Goal: Task Accomplishment & Management: Use online tool/utility

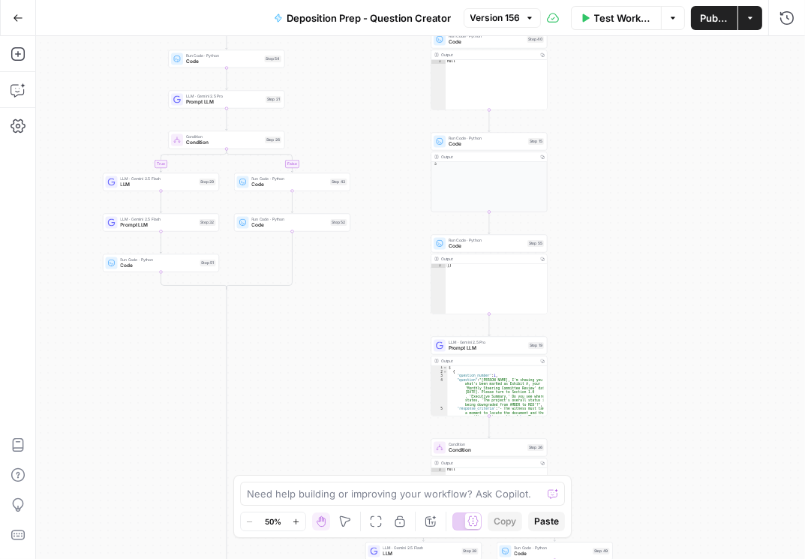
drag, startPoint x: 265, startPoint y: 93, endPoint x: 324, endPoint y: 137, distance: 74.0
click at [328, 132] on div "true false true false true false Workflow Set Inputs Inputs Condition Condition…" at bounding box center [420, 297] width 769 height 523
click at [12, 28] on button "Go Back" at bounding box center [18, 18] width 27 height 27
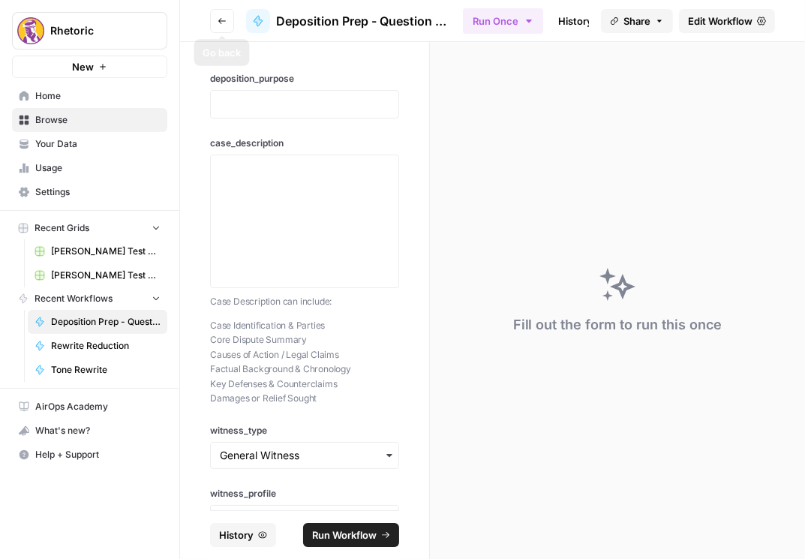
click at [225, 22] on icon "button" at bounding box center [222, 21] width 9 height 9
